Goal: Navigation & Orientation: Find specific page/section

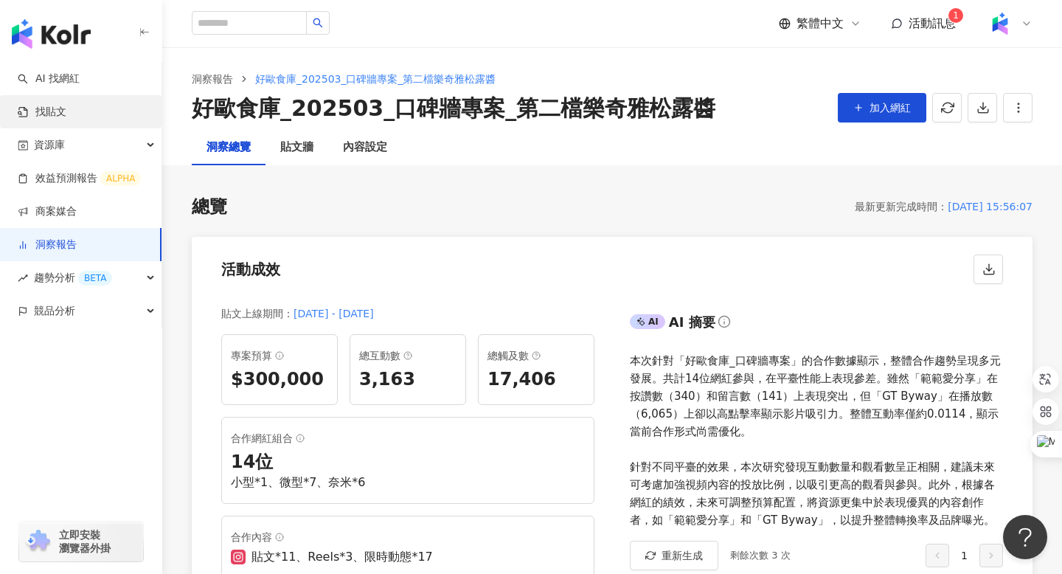
click at [58, 106] on link "找貼文" at bounding box center [42, 112] width 49 height 15
click at [60, 107] on link "找貼文" at bounding box center [42, 112] width 49 height 15
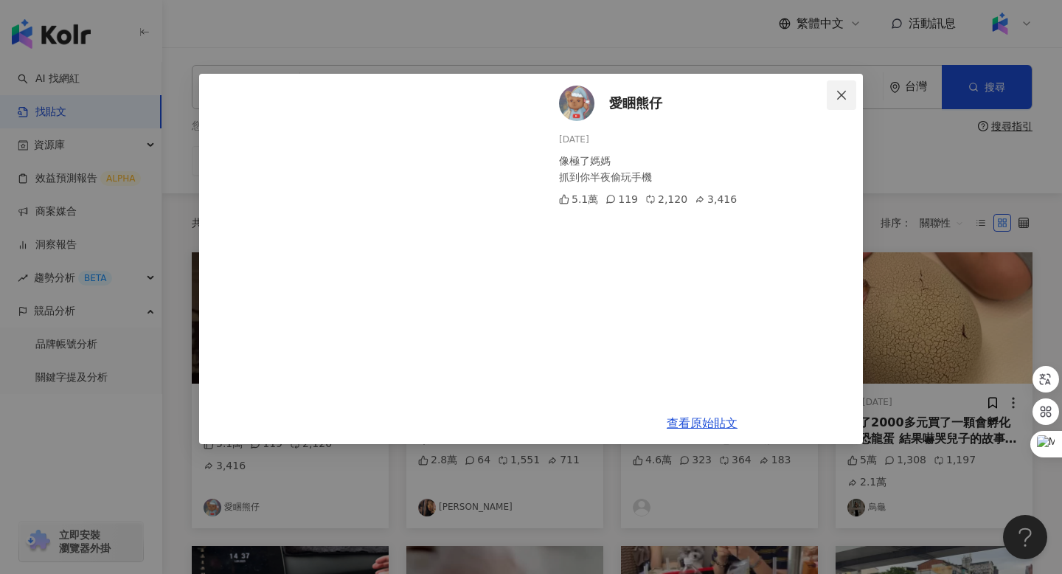
click at [841, 94] on icon "close" at bounding box center [841, 94] width 9 height 9
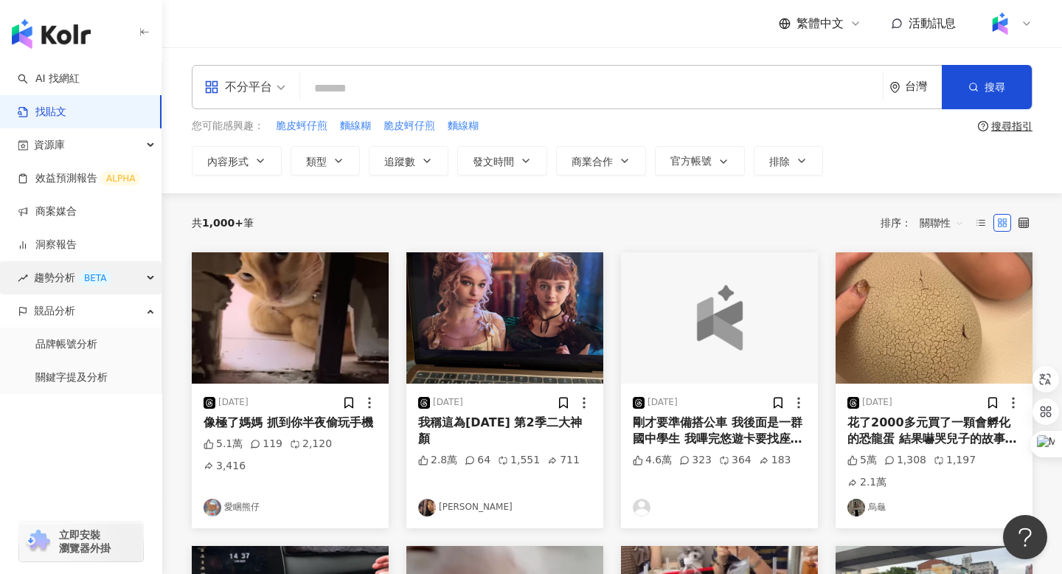
click at [45, 271] on span "趨勢分析 BETA" at bounding box center [73, 277] width 78 height 33
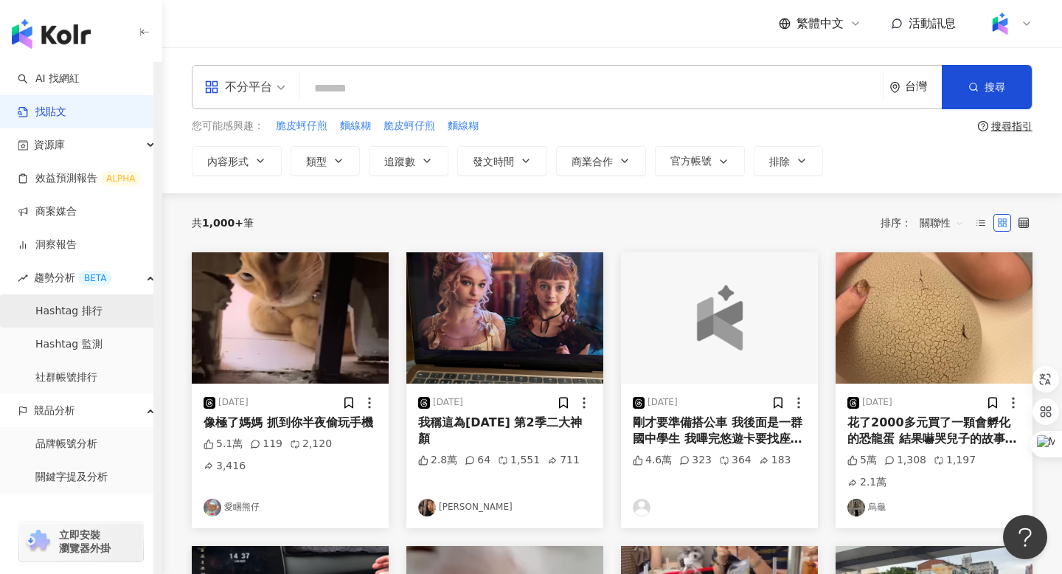
click at [74, 316] on link "Hashtag 排行" at bounding box center [68, 311] width 67 height 15
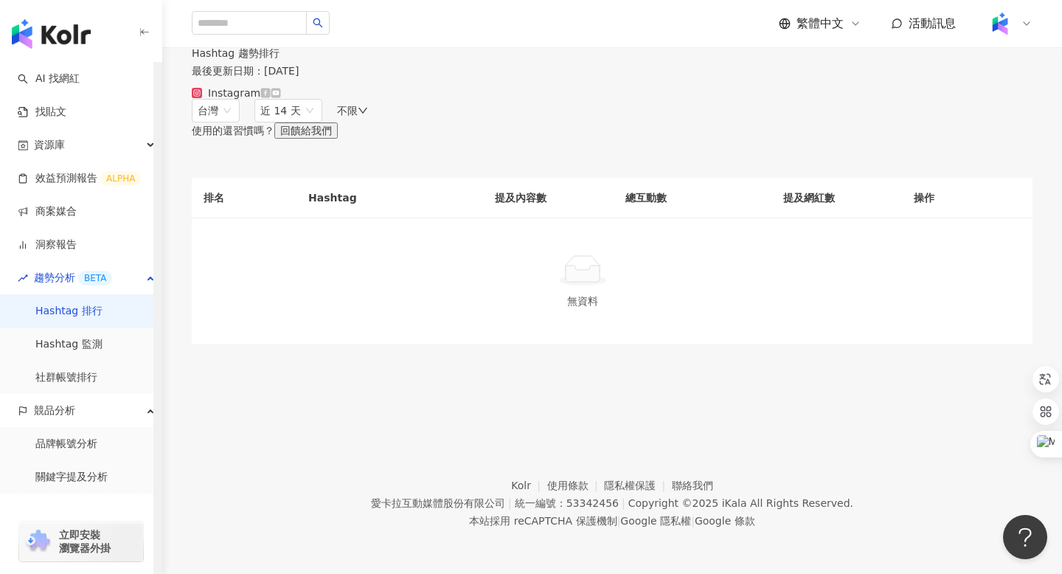
click at [74, 310] on link "Hashtag 排行" at bounding box center [68, 311] width 67 height 15
click at [74, 348] on link "Hashtag 監測" at bounding box center [68, 344] width 67 height 15
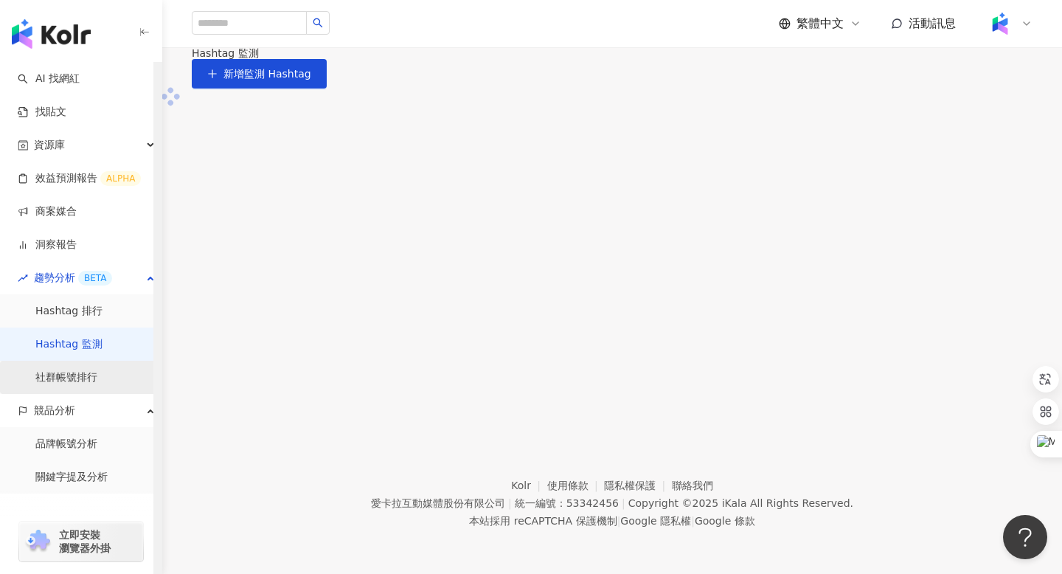
click at [63, 383] on link "社群帳號排行" at bounding box center [66, 377] width 62 height 15
click at [1006, 26] on img at bounding box center [1000, 24] width 28 height 28
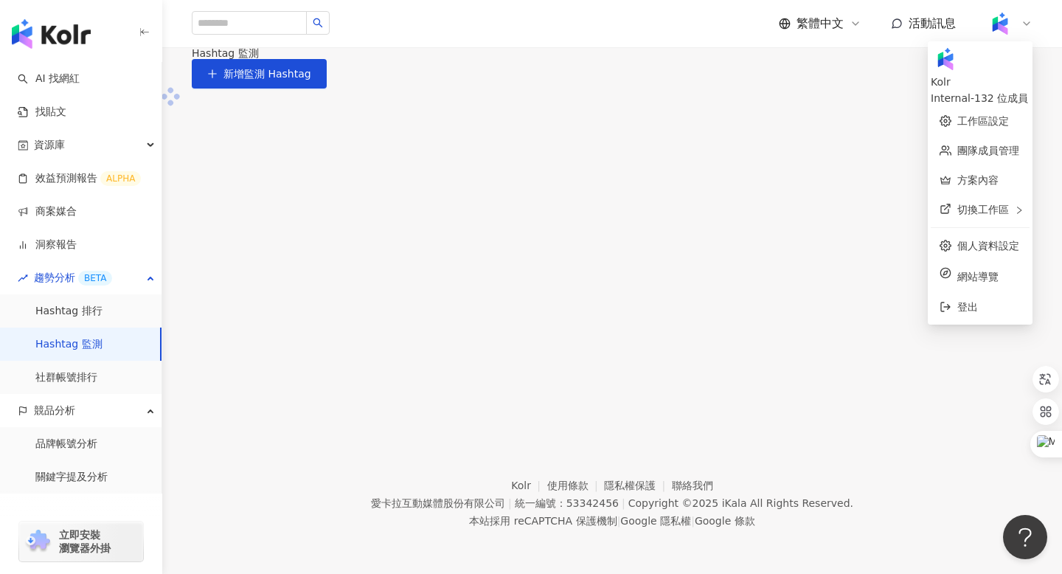
click at [948, 90] on div "Internal - 132 位成員" at bounding box center [980, 98] width 99 height 16
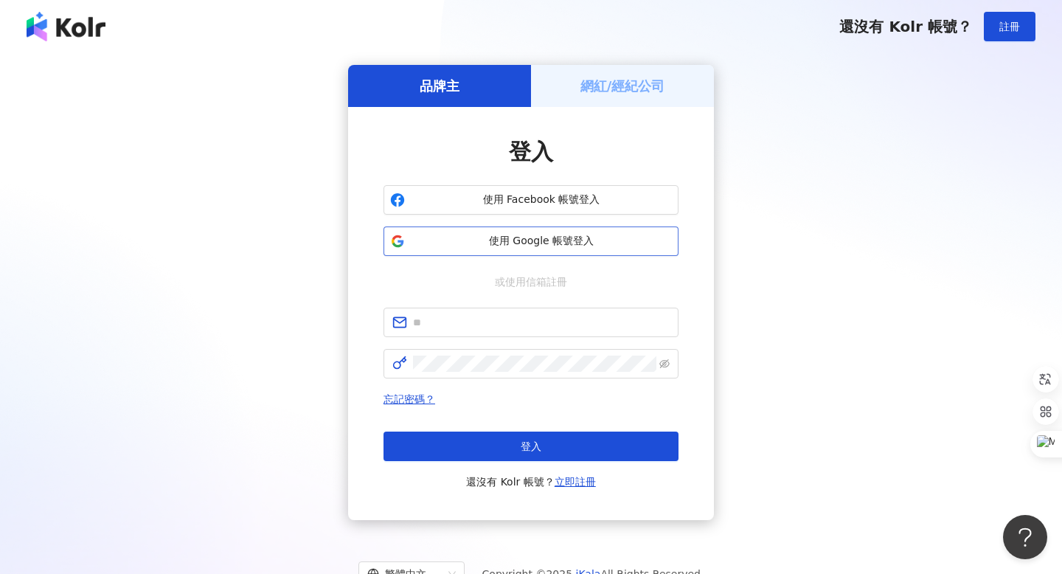
click at [506, 249] on button "使用 Google 帳號登入" at bounding box center [530, 240] width 295 height 29
click at [462, 244] on span "使用 Google 帳號登入" at bounding box center [541, 241] width 261 height 15
